Goal: Transaction & Acquisition: Purchase product/service

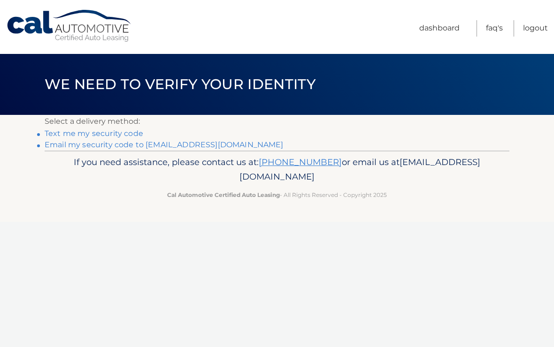
click at [142, 147] on link "Email my security code to [EMAIL_ADDRESS][DOMAIN_NAME]" at bounding box center [164, 144] width 239 height 9
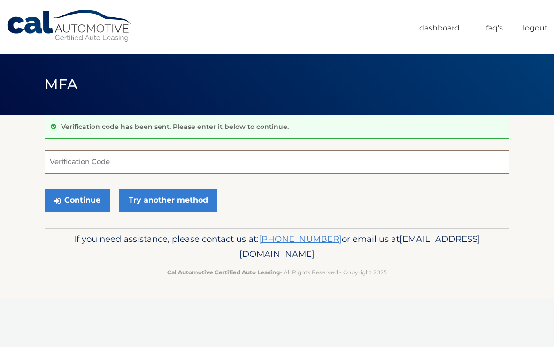
click at [87, 163] on input "Verification Code" at bounding box center [277, 161] width 464 height 23
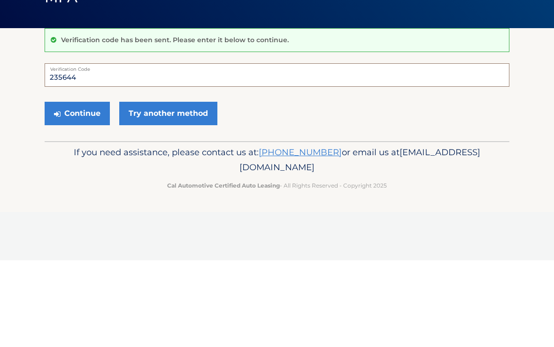
type input "235644"
click at [76, 189] on button "Continue" at bounding box center [77, 200] width 65 height 23
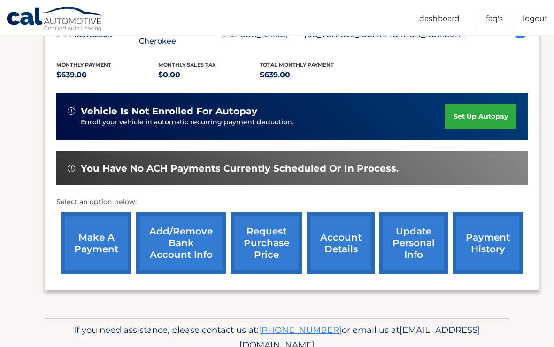
scroll to position [193, 0]
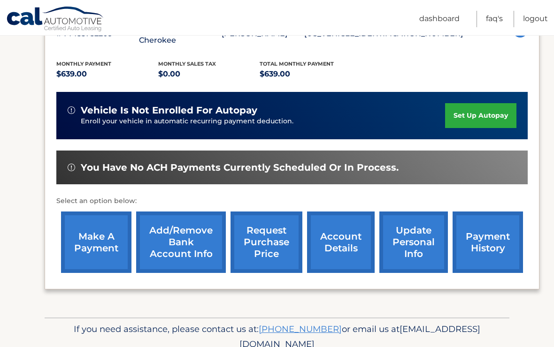
click at [103, 244] on link "make a payment" at bounding box center [96, 242] width 70 height 61
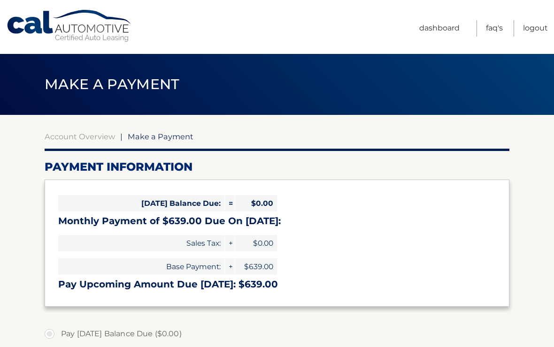
select select "NGI5MzQwYzktMTJhNC00YzM5LWE0NGYtZjU4MzU4NzRjNzQ3"
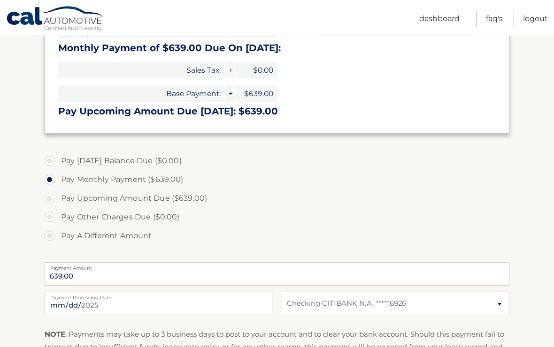
scroll to position [174, 0]
click at [203, 301] on input "2025-10-01" at bounding box center [159, 302] width 228 height 23
type input "2025-10-03"
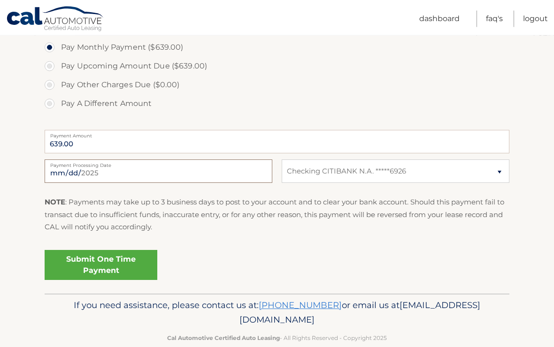
scroll to position [305, 0]
click at [114, 262] on link "Submit One Time Payment" at bounding box center [101, 266] width 113 height 30
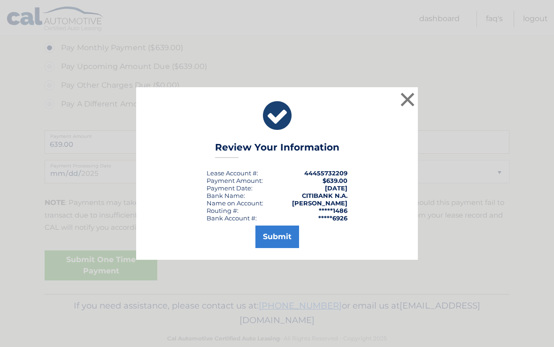
click at [279, 245] on button "Submit" at bounding box center [277, 237] width 44 height 23
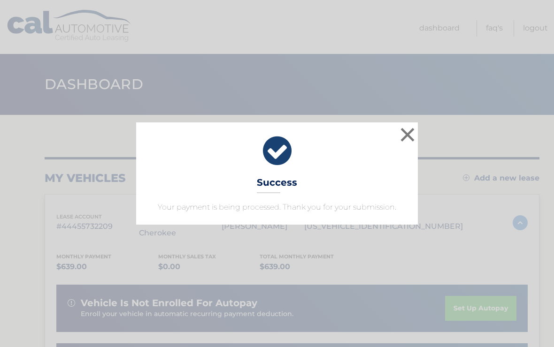
click at [414, 130] on button "×" at bounding box center [407, 134] width 19 height 19
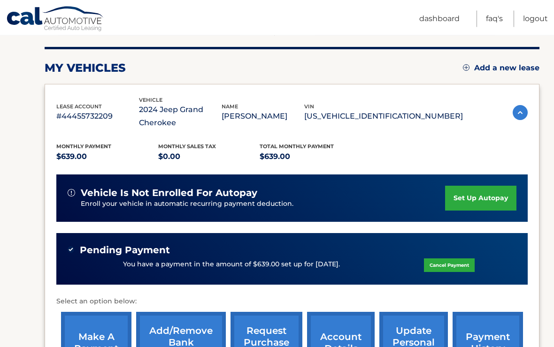
scroll to position [110, 0]
click at [532, 15] on link "Logout" at bounding box center [535, 19] width 25 height 16
